Goal: Information Seeking & Learning: Learn about a topic

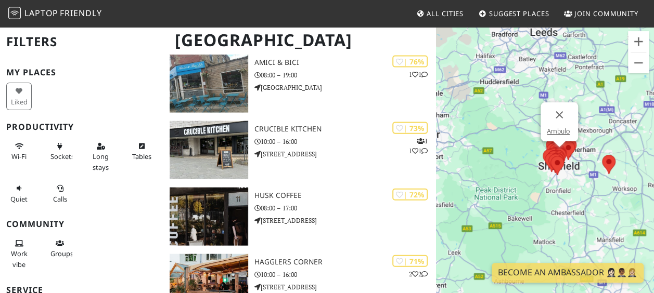
scroll to position [1249, 0]
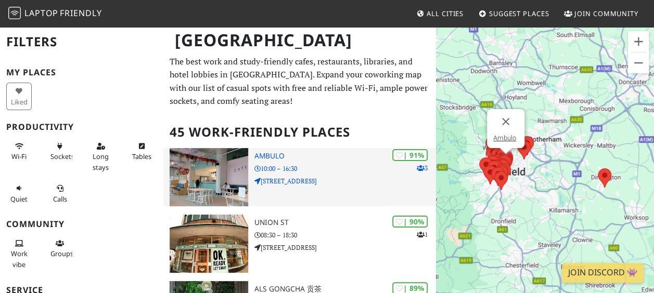
click at [265, 154] on h3 "Ambulo" at bounding box center [345, 156] width 182 height 9
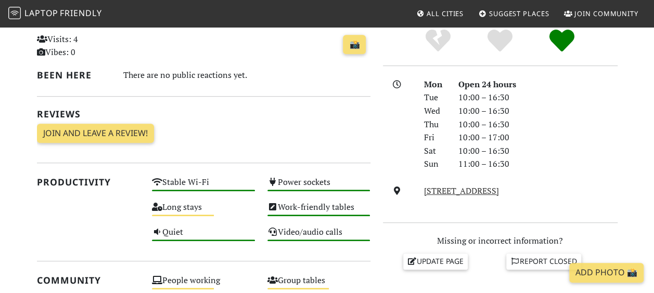
scroll to position [260, 0]
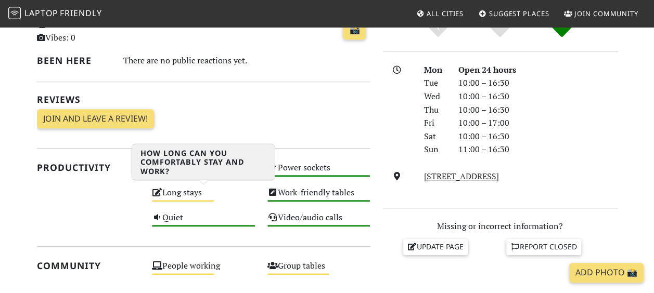
click at [176, 194] on div "Long stays Medium" at bounding box center [203, 197] width 115 height 25
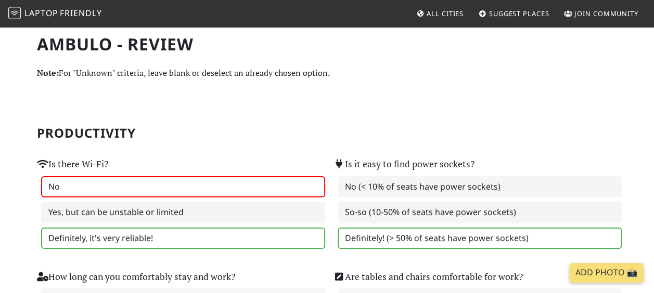
click at [65, 190] on label "No" at bounding box center [183, 187] width 284 height 22
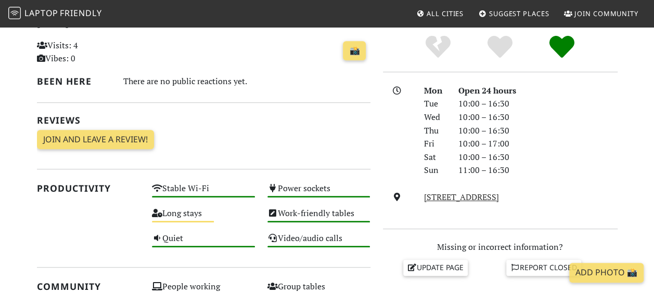
scroll to position [260, 0]
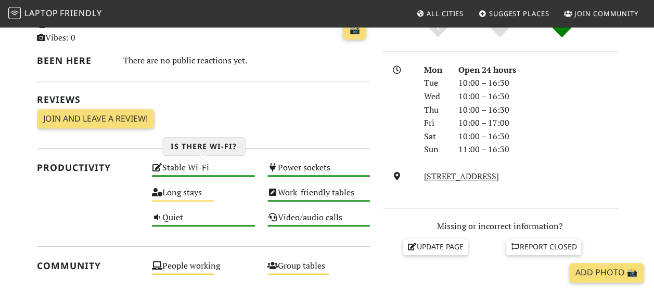
click at [190, 167] on div "Stable Wi-Fi High" at bounding box center [203, 172] width 115 height 25
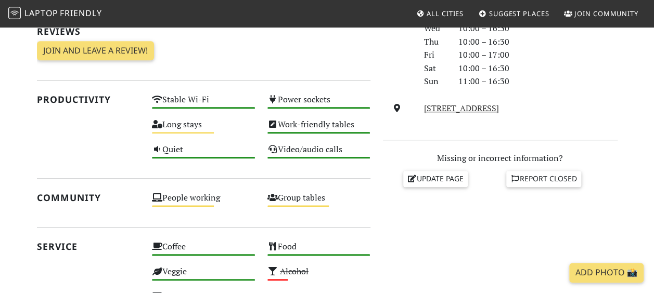
scroll to position [312, 0]
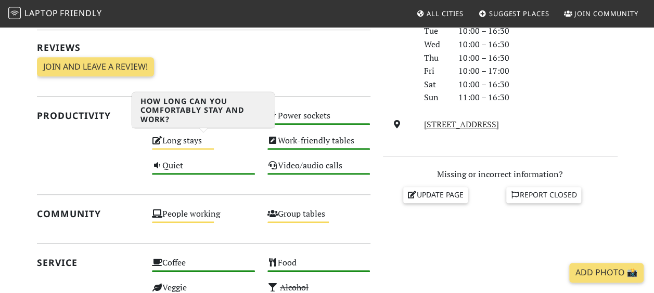
click at [187, 140] on div "Long stays Medium" at bounding box center [203, 145] width 115 height 25
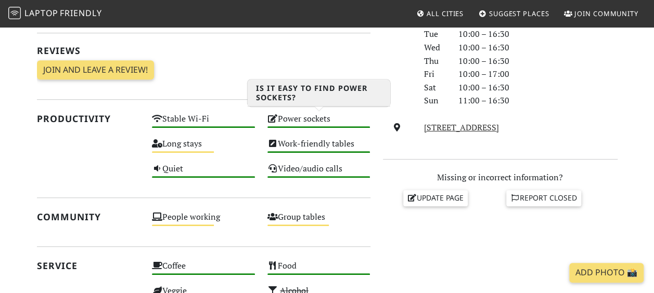
scroll to position [312, 0]
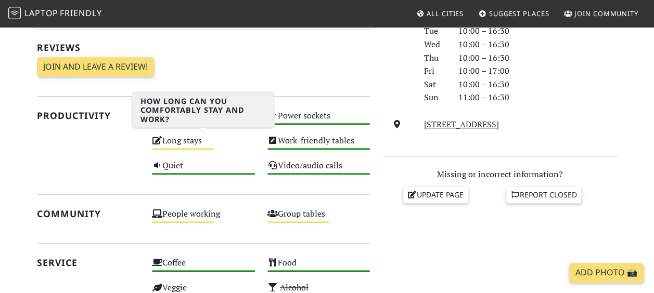
click at [181, 148] on div "Medium" at bounding box center [183, 149] width 62 height 2
